Goal: Ask a question: Seek information or help from site administrators or community

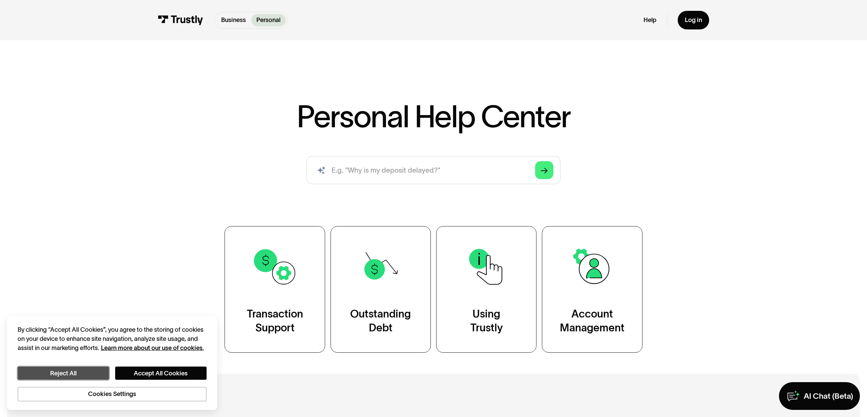
click at [87, 376] on button "Reject All" at bounding box center [63, 373] width 91 height 13
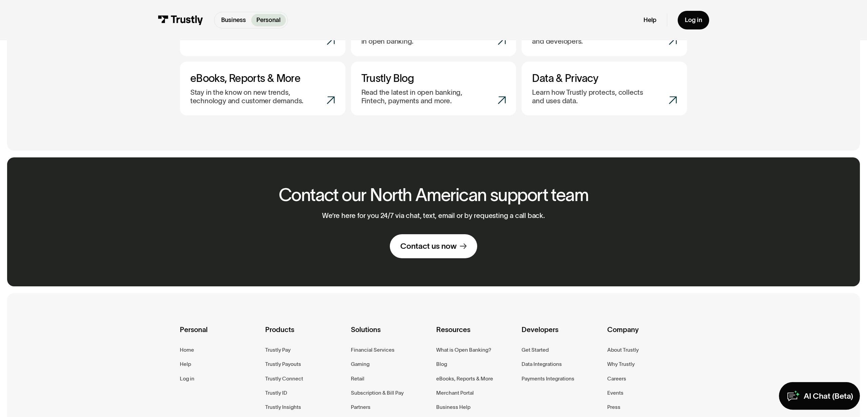
scroll to position [458, 0]
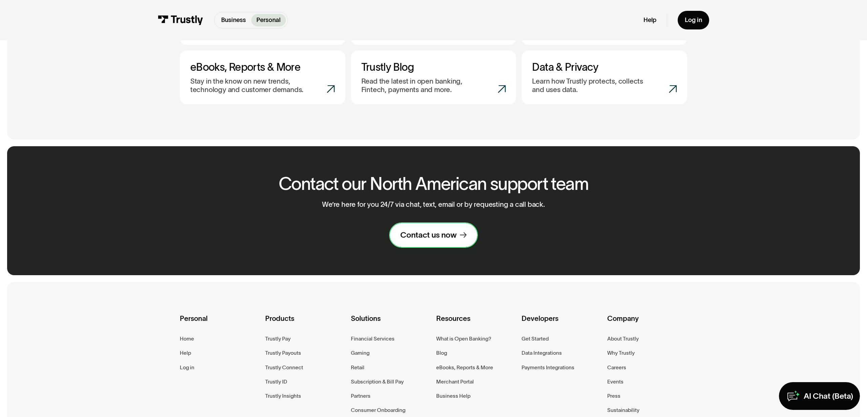
click at [420, 234] on div "Contact us now" at bounding box center [429, 235] width 56 height 10
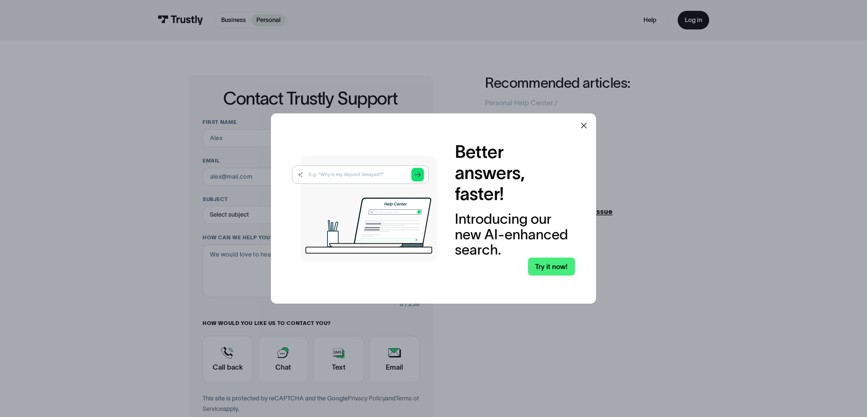
click at [587, 127] on icon at bounding box center [584, 126] width 8 height 8
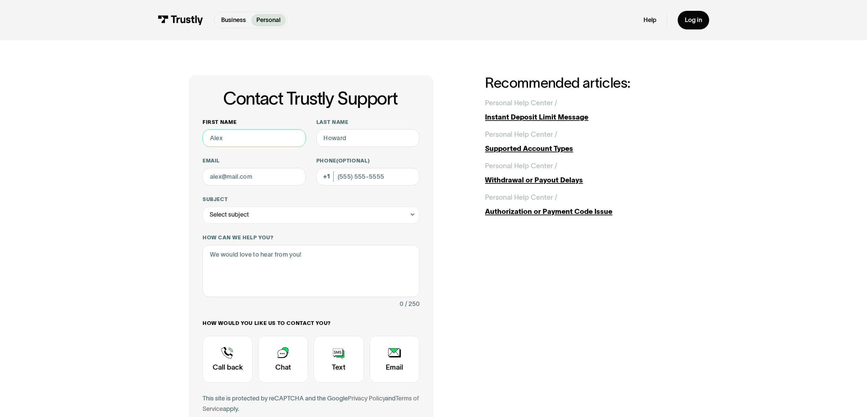
click at [275, 135] on input "First name" at bounding box center [254, 138] width 103 height 18
type input "[PERSON_NAME]"
type input "[EMAIL_ADDRESS][DOMAIN_NAME]"
type input "[PHONE_NUMBER]"
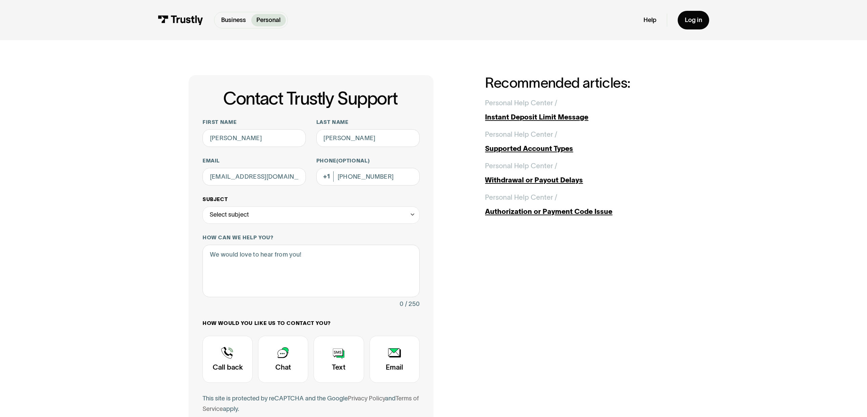
click at [275, 213] on div "Select subject" at bounding box center [311, 216] width 217 height 18
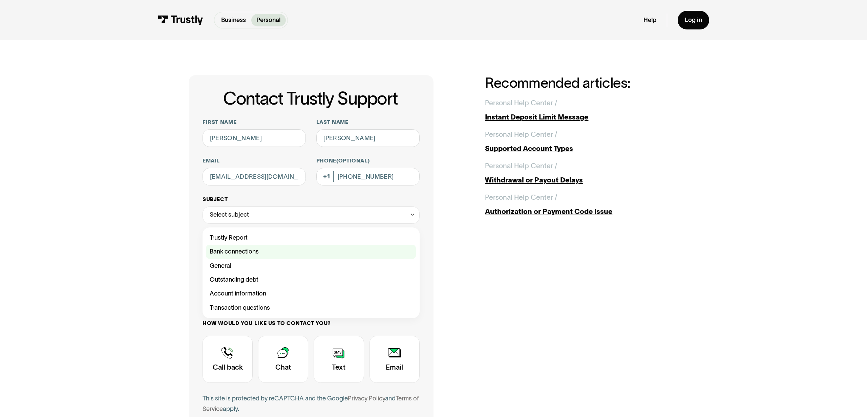
click at [253, 250] on div "Contact Trustly Support" at bounding box center [311, 252] width 210 height 14
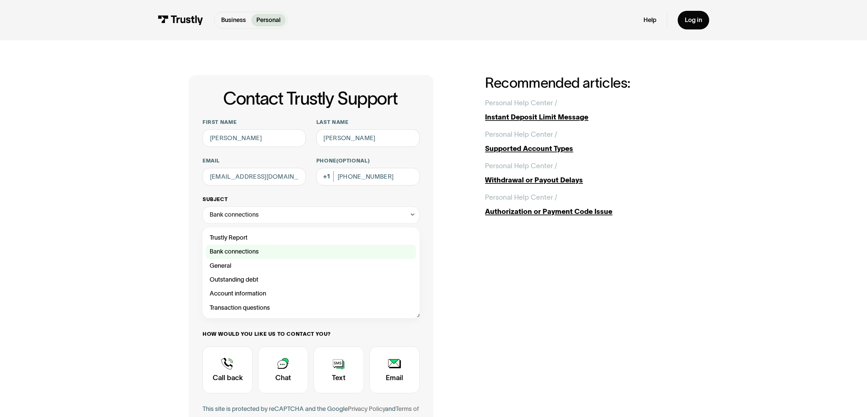
type input "**********"
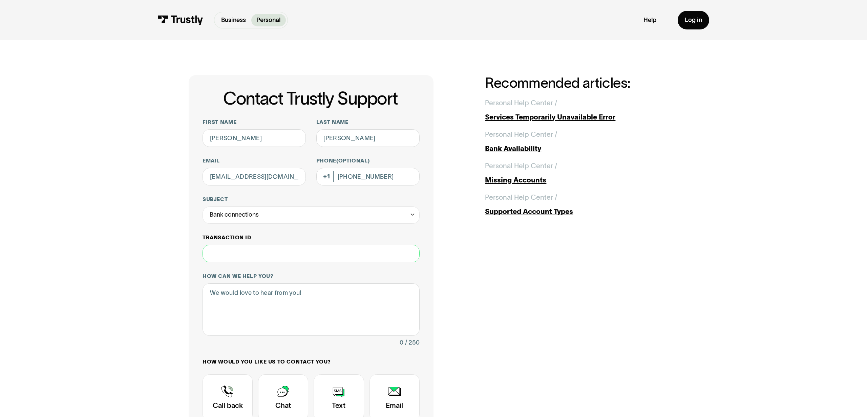
click at [249, 254] on input "Transaction ID" at bounding box center [311, 254] width 217 height 18
click at [255, 217] on div "Bank connections" at bounding box center [234, 215] width 49 height 11
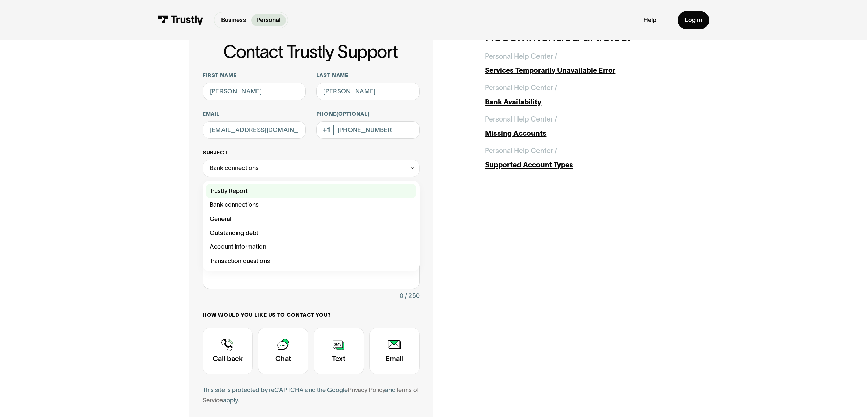
scroll to position [70, 0]
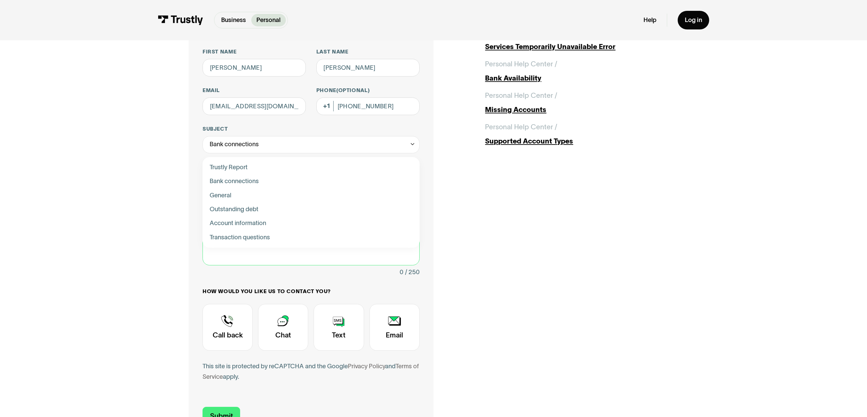
click at [253, 257] on textarea "How can we help you?" at bounding box center [311, 239] width 217 height 53
click at [231, 231] on textarea "How can we help you?" at bounding box center [311, 239] width 217 height 53
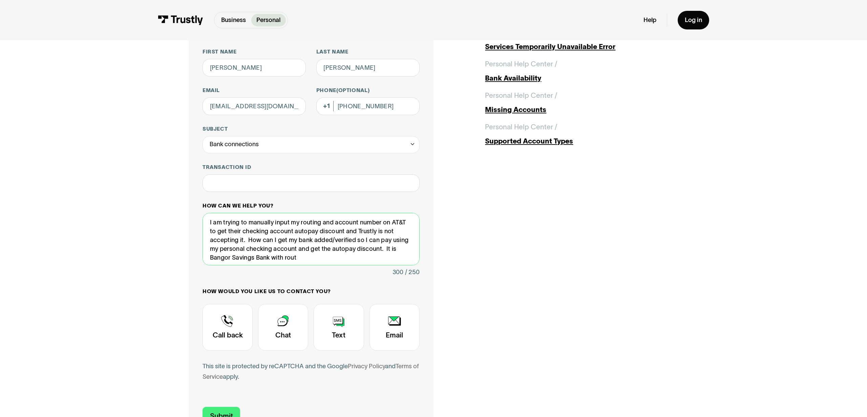
drag, startPoint x: 360, startPoint y: 241, endPoint x: 382, endPoint y: 251, distance: 24.5
click at [382, 251] on textarea "I am trying to manually input my routing and account number on AT&T to get thei…" at bounding box center [311, 239] width 217 height 53
click at [294, 249] on textarea "I am trying to manually input my routing and account number on AT&T to get thei…" at bounding box center [311, 239] width 217 height 53
click at [375, 252] on textarea "I am trying to manually input my routing and account number on AT&T to get thei…" at bounding box center [311, 239] width 217 height 53
click at [370, 252] on textarea "I am trying to manually input my routing and account number on AT&T to get thei…" at bounding box center [311, 239] width 217 height 53
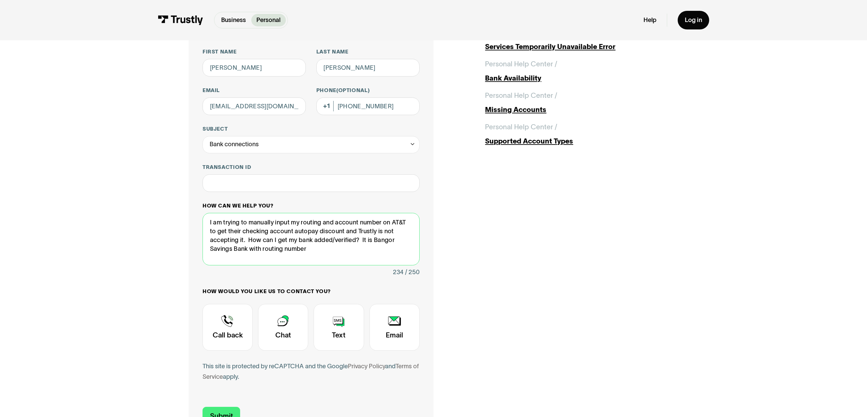
click at [313, 250] on textarea "I am trying to manually input my routing and account number on AT&T to get thei…" at bounding box center [311, 239] width 217 height 53
paste textarea "[URL][DOMAIN_NAME]"
drag, startPoint x: 249, startPoint y: 241, endPoint x: 206, endPoint y: 217, distance: 49.4
click at [206, 217] on textarea "I am trying to manually input my routing and account number on AT&T to get thei…" at bounding box center [311, 239] width 217 height 53
drag, startPoint x: 290, startPoint y: 231, endPoint x: 312, endPoint y: 240, distance: 23.0
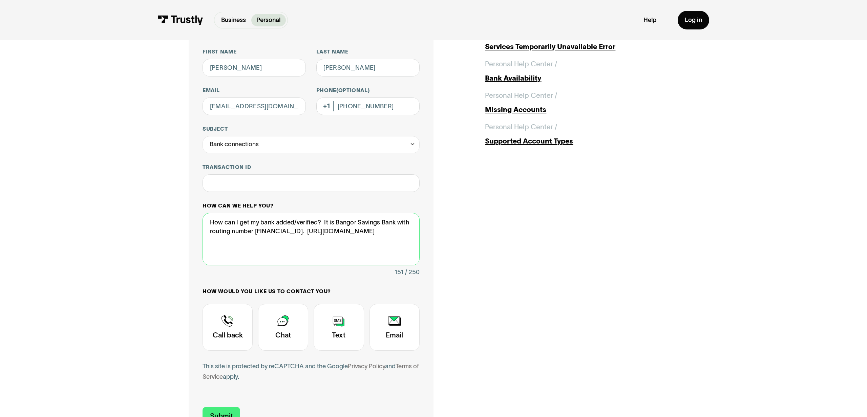
click at [312, 240] on textarea "How can I get my bank added/verified? It is Bangor Savings Bank with routing nu…" at bounding box center [311, 239] width 217 height 53
paste textarea "re.html?referredBy=fedwireResultsPage&aba=[US_BANK_ROUTING_MICR]&displaySearchL…"
type textarea "How can I get my bank added/verified? It is Bangor Savings Bank with routing nu…"
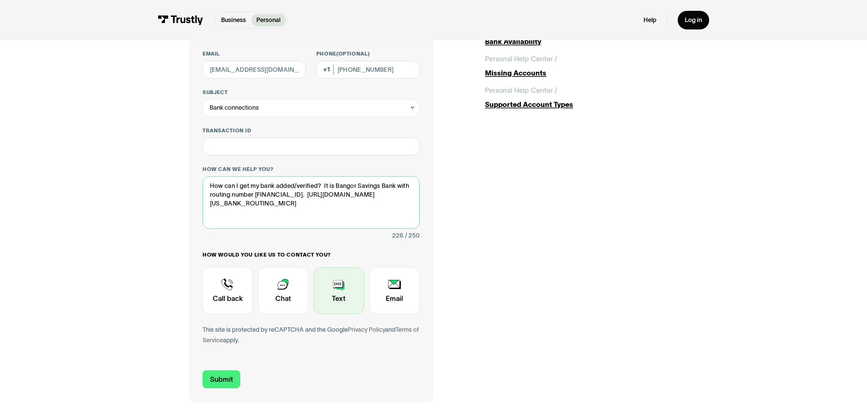
scroll to position [141, 0]
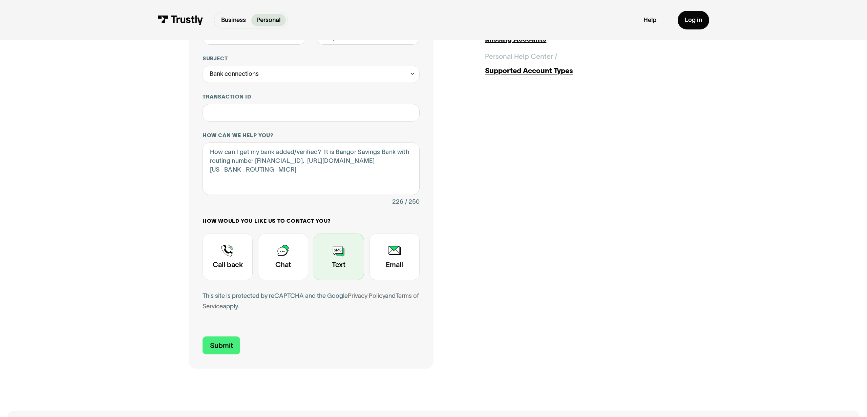
click at [336, 248] on div "Contact Trustly Support" at bounding box center [339, 257] width 50 height 47
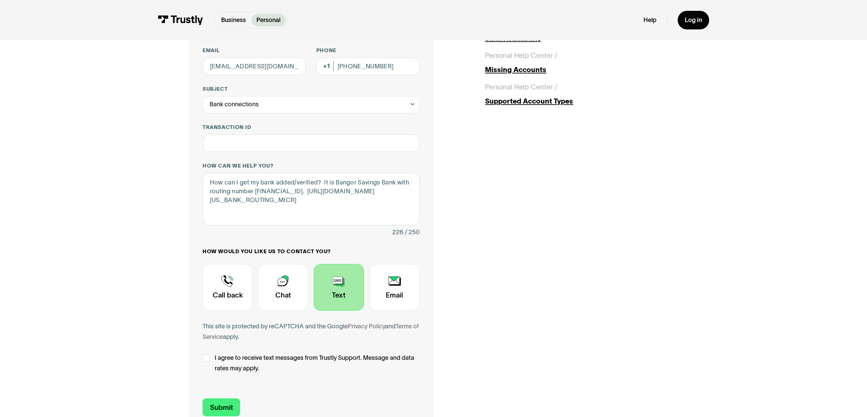
scroll to position [176, 0]
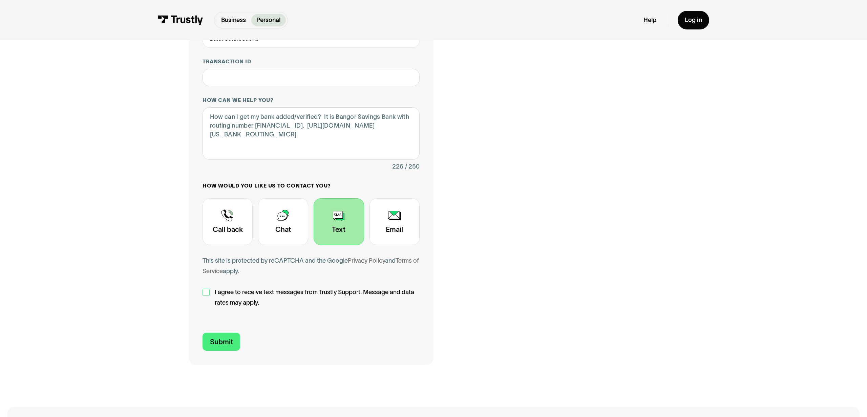
click at [205, 293] on div "Contact Trustly Support" at bounding box center [206, 292] width 7 height 7
click at [222, 345] on input "Submit" at bounding box center [222, 342] width 38 height 18
type input "[PHONE_NUMBER]"
